Goal: Task Accomplishment & Management: Complete application form

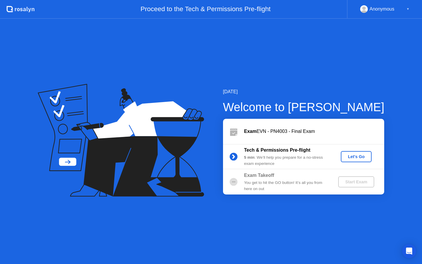
click at [352, 157] on div "Let's Go" at bounding box center [356, 156] width 26 height 5
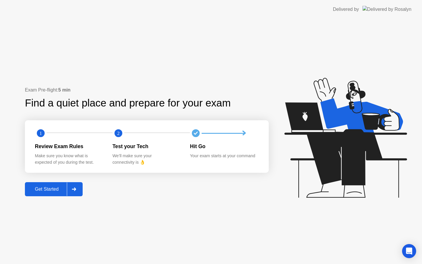
click at [72, 190] on div at bounding box center [74, 188] width 14 height 13
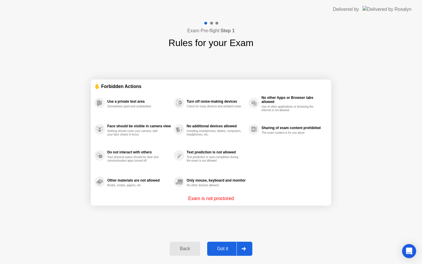
click at [222, 250] on div "Got it" at bounding box center [223, 248] width 28 height 5
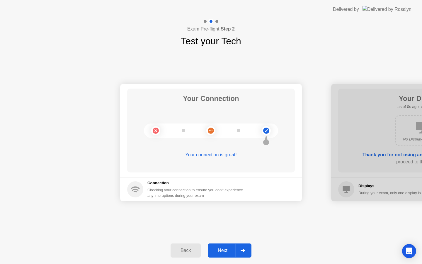
click at [192, 249] on div "Back" at bounding box center [185, 249] width 27 height 5
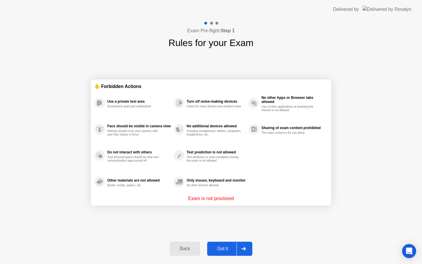
click at [198, 224] on div "✋ Forbidden Actions Use a private test area Somewhere quiet and undisturbed Fac…" at bounding box center [211, 142] width 240 height 185
click at [243, 250] on div at bounding box center [243, 248] width 14 height 13
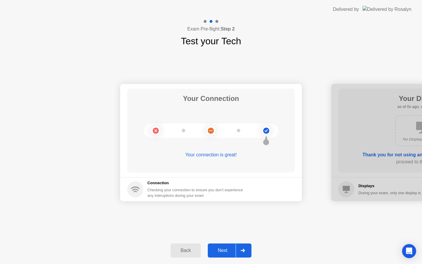
click at [242, 250] on icon at bounding box center [242, 250] width 4 height 4
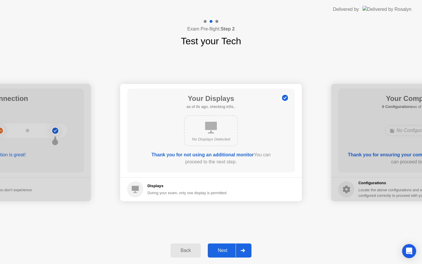
click at [242, 250] on icon at bounding box center [242, 250] width 4 height 4
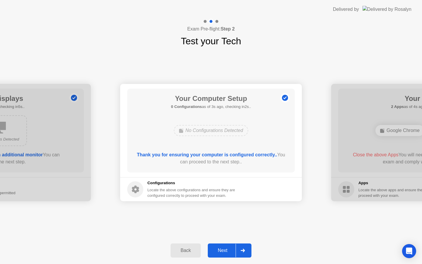
click at [244, 249] on icon at bounding box center [242, 250] width 4 height 4
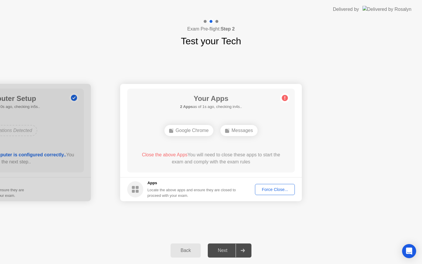
click at [275, 185] on button "Force Close..." at bounding box center [275, 189] width 40 height 11
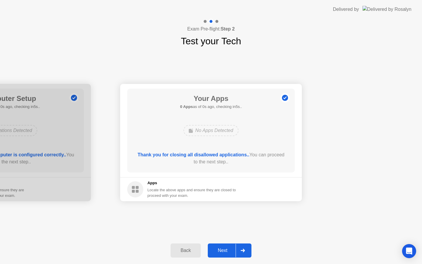
click at [230, 250] on div "Next" at bounding box center [222, 249] width 26 height 5
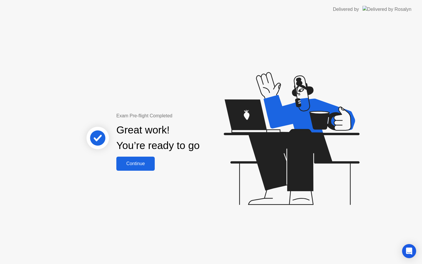
click at [139, 163] on div "Continue" at bounding box center [135, 163] width 35 height 5
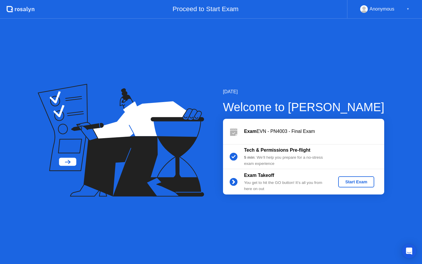
click at [353, 183] on div "Start Exam" at bounding box center [355, 181] width 31 height 5
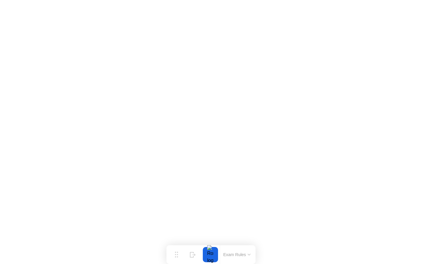
click at [246, 256] on button "Exam Rules" at bounding box center [236, 254] width 31 height 5
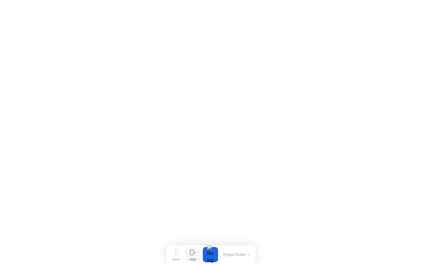
click at [190, 252] on icon at bounding box center [193, 252] width 6 height 6
